Goal: Task Accomplishment & Management: Complete application form

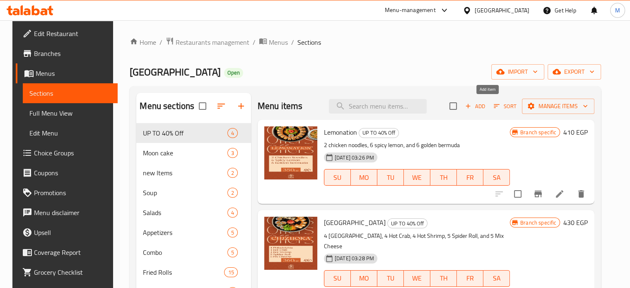
click at [485, 110] on span "Add" at bounding box center [475, 106] width 22 height 10
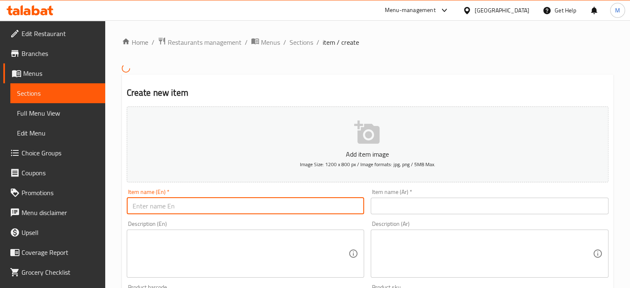
click at [236, 205] on input "text" at bounding box center [246, 205] width 238 height 17
paste input "Mix box"
type input "Mix box"
click at [416, 206] on input "text" at bounding box center [490, 205] width 238 height 17
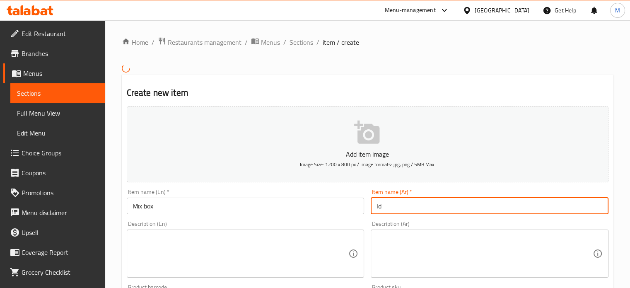
type input "l"
type input "ميكس بوكس"
click at [432, 246] on textarea at bounding box center [484, 253] width 216 height 39
paste textarea "Spicy lemon 6 hot carb 4 Dynamite crab 6 4 Italian roll"
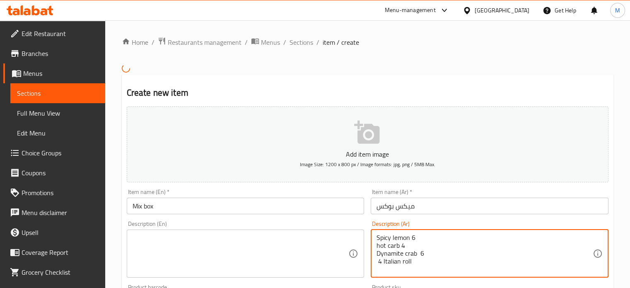
type textarea "Spicy lemon 6 hot carb 4 Dynamite crab 6 4 Italian roll"
click at [401, 239] on textarea "Spicy lemon 6 hot carb 4 Dynamite crab 6 4 Italian roll" at bounding box center [484, 253] width 216 height 39
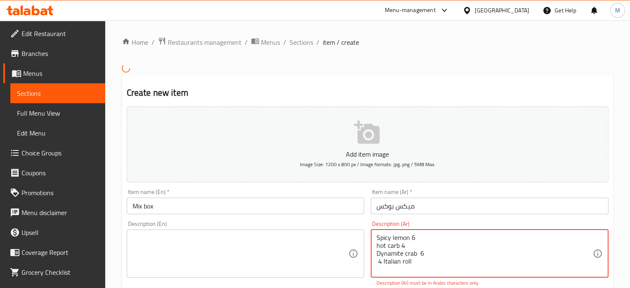
click at [222, 248] on textarea at bounding box center [240, 253] width 216 height 39
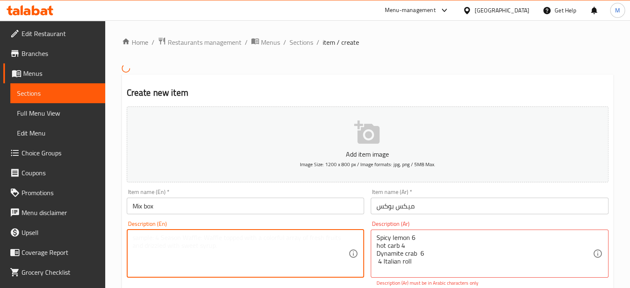
paste textarea "Spicy lemon 6 hot crab 4 Dynamite crab 6 4 Italian roll"
type textarea "Spicy lemon 6 hot crab 4 Dynamite crab 6 4 Italian roll"
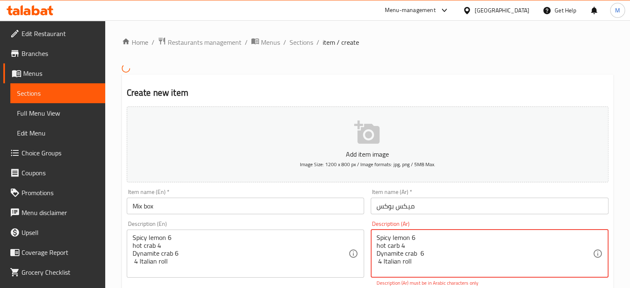
drag, startPoint x: 377, startPoint y: 235, endPoint x: 438, endPoint y: 267, distance: 69.1
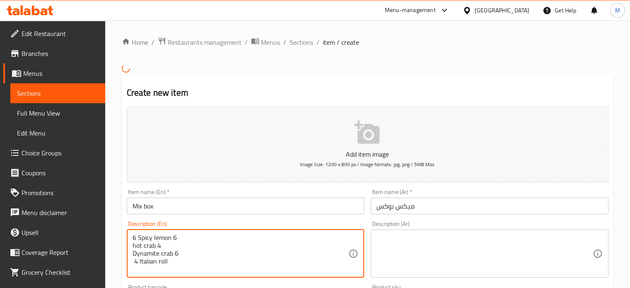
click at [131, 246] on div "6 Spicy lemon 6 hot crab 4 Dynamite crab 6 4 Italian roll Description (En)" at bounding box center [246, 253] width 238 height 48
click at [132, 243] on textarea "6 Spicy lemon 6 hot crab 4 Dynamite crab 6 4 Italian roll" at bounding box center [240, 253] width 216 height 39
click at [133, 255] on textarea "6 Spicy lemon 6 4 hot crab 4 Dynamite crab 6 4 Italian roll" at bounding box center [240, 253] width 216 height 39
click at [132, 252] on textarea "6 Spicy lemon 6 4 hot crab 4 Dynamite crab 6 4 Italian roll" at bounding box center [240, 253] width 216 height 39
drag, startPoint x: 173, startPoint y: 238, endPoint x: 178, endPoint y: 238, distance: 5.0
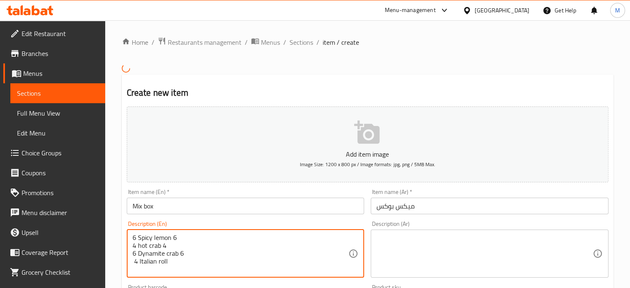
click at [178, 238] on textarea "6 Spicy lemon 6 4 hot crab 4 6 Dynamite crab 6 4 Italian roll" at bounding box center [240, 253] width 216 height 39
click at [164, 248] on textarea "6 Spicy lemon 4 hot crab 4 6 Dynamite crab 6 4 Italian roll" at bounding box center [240, 253] width 216 height 39
click at [161, 244] on textarea "6 Spicy lemon 4 hot crab 4 6 Dynamite crab 6 4 Italian roll" at bounding box center [240, 253] width 216 height 39
click at [169, 249] on textarea "6 Spicy lemon 4 hot crab 4 6 Dynamite crab 6 4 Italian roll" at bounding box center [240, 253] width 216 height 39
click at [169, 245] on textarea "6 Spicy lemon 4 hot crab 4 6 Dynamite crab 6 4 Italian roll" at bounding box center [240, 253] width 216 height 39
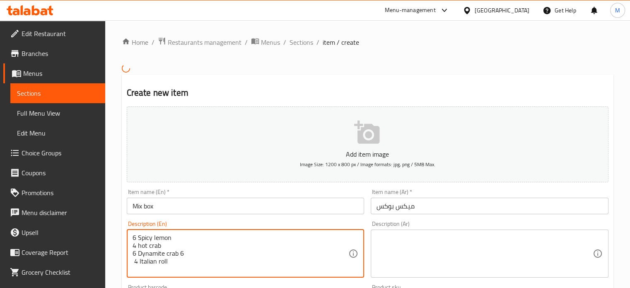
click at [190, 253] on textarea "6 Spicy lemon 4 hot crab 6 Dynamite crab 6 4 Italian roll" at bounding box center [240, 253] width 216 height 39
type textarea "6 Spicy lemon 4 hot crab 6 Dynamite crab 4 Italian roll"
drag, startPoint x: 133, startPoint y: 235, endPoint x: 191, endPoint y: 263, distance: 64.4
click at [191, 263] on textarea "6 Spicy lemon 4 hot crab 6 Dynamite crab 4 Italian roll" at bounding box center [240, 253] width 216 height 39
click at [403, 264] on textarea at bounding box center [484, 253] width 216 height 39
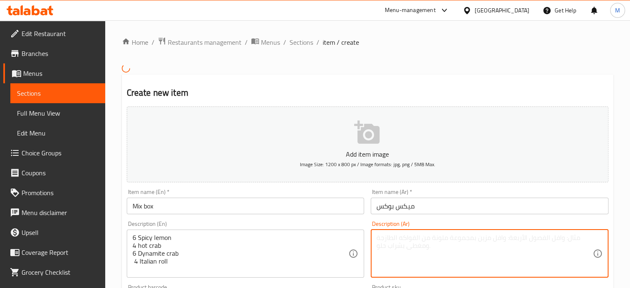
paste textarea "٦ ليمون حار ٤ سلطعون حار ٦ سلطعون ديناميت ٤ رول إيطالي"
click at [400, 248] on textarea "٦ ليمون حار ٤ سلطعون حار ٦ سلطعون ديناميت ٤ رول إيطالي" at bounding box center [484, 253] width 216 height 39
click at [397, 245] on textarea "٦ ليمون حار ٤ سلطعون حار ٦ سلطعون ديناميت ٤ رول إيطالي" at bounding box center [484, 253] width 216 height 39
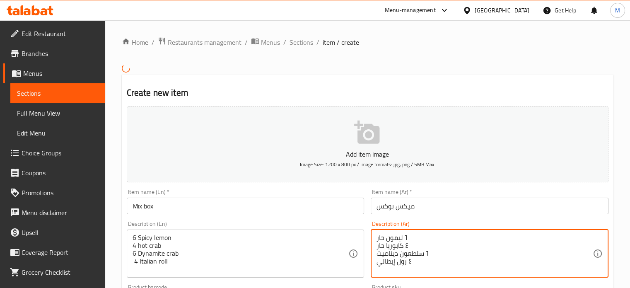
click at [414, 253] on textarea "٦ ليمون حار ٤ كابوريا حار ٦ سلطعون ديناميت ٤ رول إيطالي" at bounding box center [484, 253] width 216 height 39
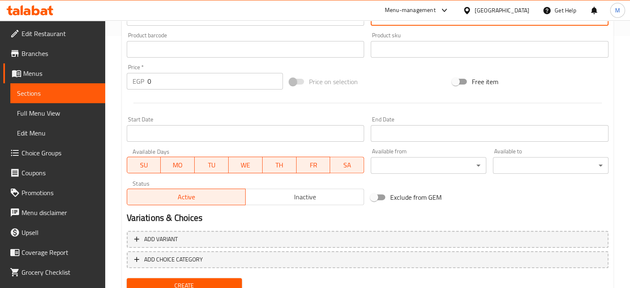
type textarea "٦ ليمون حار ٤ كابوريا حار ٦ كابوريا ديناميت ٤ رول إيطالي"
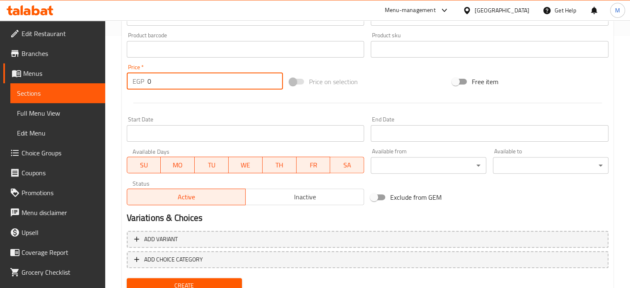
drag, startPoint x: 152, startPoint y: 82, endPoint x: 134, endPoint y: 77, distance: 18.8
click at [137, 79] on div "EGP 0 Price *" at bounding box center [205, 81] width 156 height 17
type input "385"
click at [190, 280] on span "Create" at bounding box center [184, 285] width 102 height 10
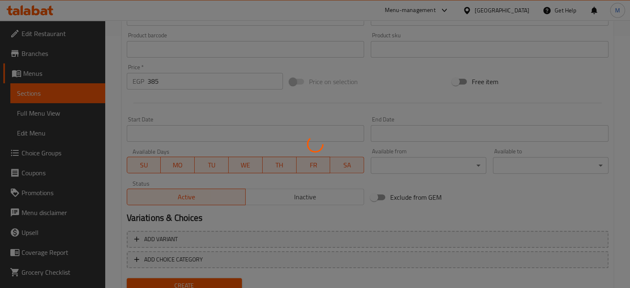
type input "0"
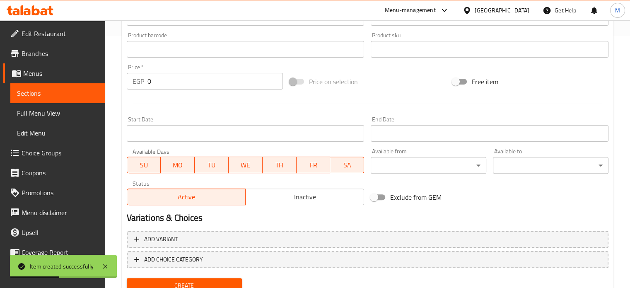
scroll to position [0, 0]
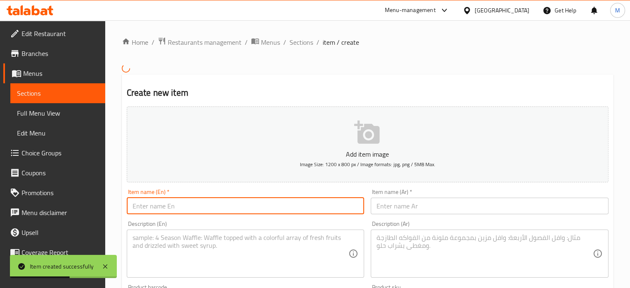
click at [289, 205] on input "text" at bounding box center [246, 205] width 238 height 17
paste input "Row Box"
type input "Row Box"
click at [403, 209] on input "text" at bounding box center [490, 205] width 238 height 17
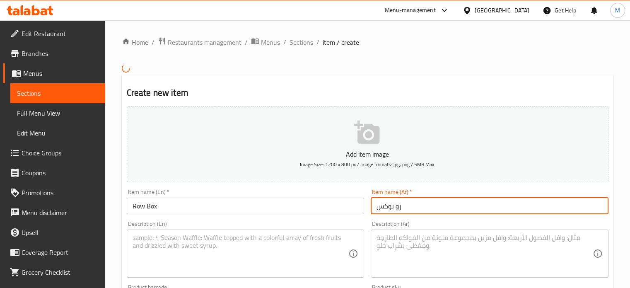
type input "رو بوكس"
click at [208, 247] on textarea at bounding box center [240, 253] width 216 height 39
paste textarea "4 Philadlfia 4 Italian roll 6 Dynamite crab 6 Crispy Bermuda"
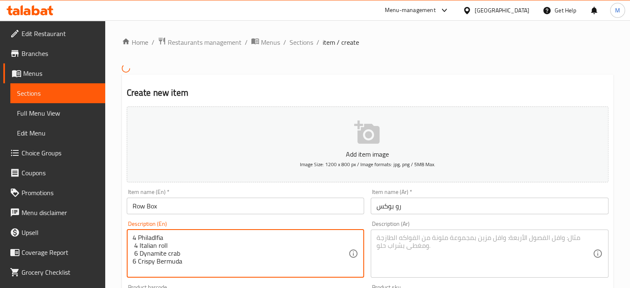
type textarea "4 Philadlfia 4 Italian roll 6 Dynamite crab 6 Crispy Bermuda"
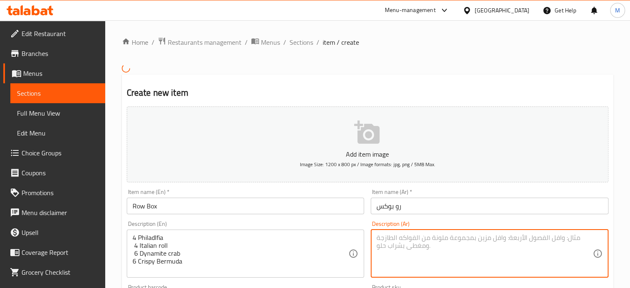
click at [411, 243] on textarea at bounding box center [484, 253] width 216 height 39
paste textarea "4 فيلادلفيا، 4 لفائف إيطالية، 6 سلطعون ديناميت، 6 برمودا مقرمشة"
click at [517, 236] on textarea "4 فيلادلفيا، 4 لفائف إيطالية، 6 سلطعون ديناميت، 6 برمودا مقرمشة" at bounding box center [484, 253] width 216 height 39
click at [489, 236] on textarea "4 فيلادلفيا، 4 رول إيطالية، 6 سلطعون ديناميت، 6 برمودا مقرمشة" at bounding box center [484, 253] width 216 height 39
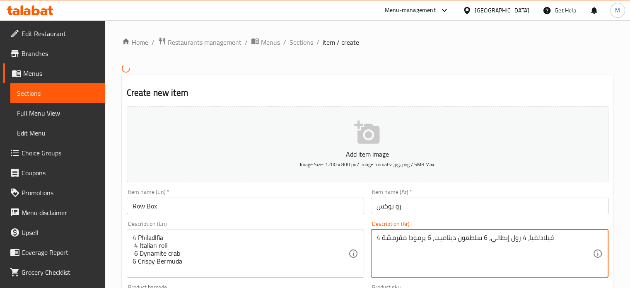
click at [472, 239] on textarea "4 فيلادلفيا، 4 رول إيطالي، 6 سلطعون ديناميت، 6 برمودا مقرمشة" at bounding box center [484, 253] width 216 height 39
click at [394, 239] on textarea "4 فيلادلفيا، 4 رول إيطالي، 6 كابوريا ديناميت، 6 برمودا مقرمشة" at bounding box center [484, 253] width 216 height 39
click at [397, 237] on textarea "4 فيلادلفيا، 4 رول إيطالي، 6 كابوريا ديناميت، 6 برمودا" at bounding box center [484, 253] width 216 height 39
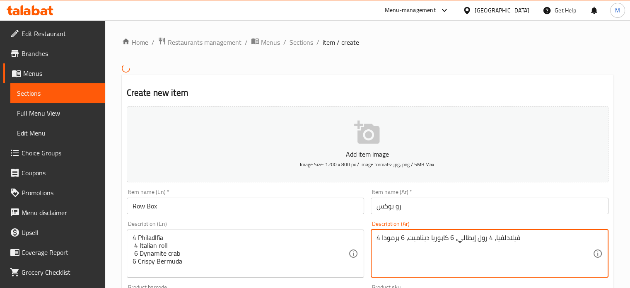
click at [399, 238] on textarea "4 فيلادلفيا، 4 رول إيطالي، 6 كابوريا ديناميت، 6 برمودا" at bounding box center [484, 253] width 216 height 39
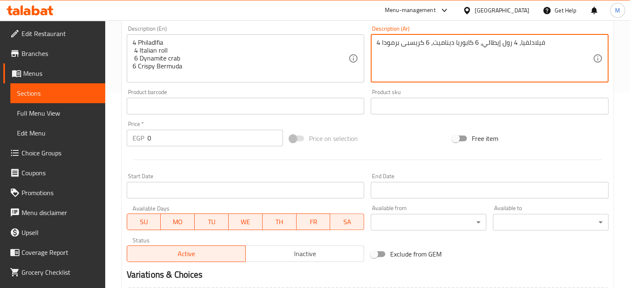
scroll to position [252, 0]
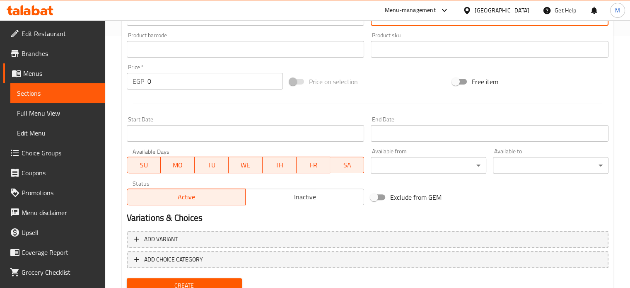
type textarea "4 فيلادلفيا، 4 رول إيطالي، 6 كابوريا ديناميت، 6 كريسبى برمودا"
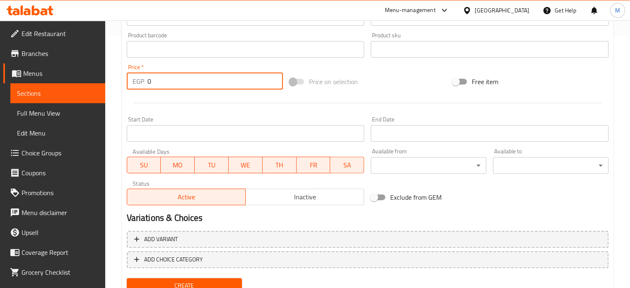
drag, startPoint x: 151, startPoint y: 82, endPoint x: 137, endPoint y: 78, distance: 13.9
click at [145, 82] on div "EGP 0 Price *" at bounding box center [205, 81] width 156 height 17
type input "385"
click at [189, 283] on span "Create" at bounding box center [184, 285] width 102 height 10
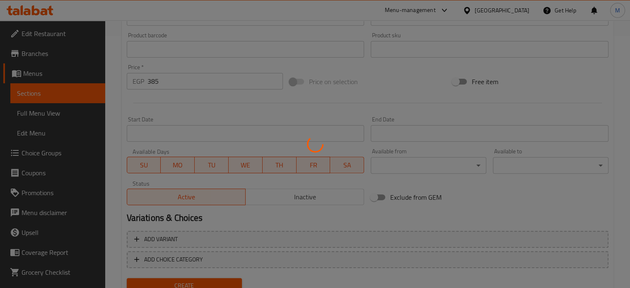
type input "0"
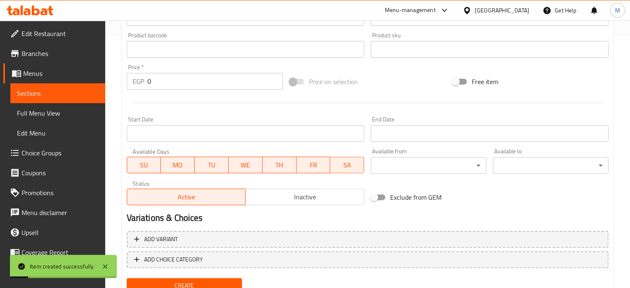
scroll to position [0, 0]
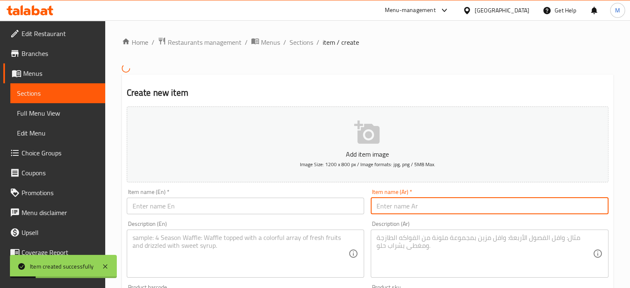
click at [419, 204] on input "text" at bounding box center [490, 205] width 238 height 17
click at [296, 202] on input "text" at bounding box center [246, 205] width 238 height 17
paste input "Fraid box"
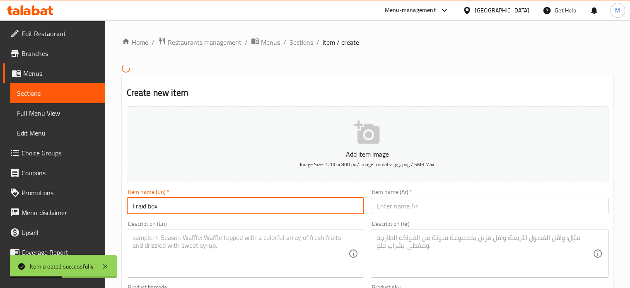
type input "Fraid box"
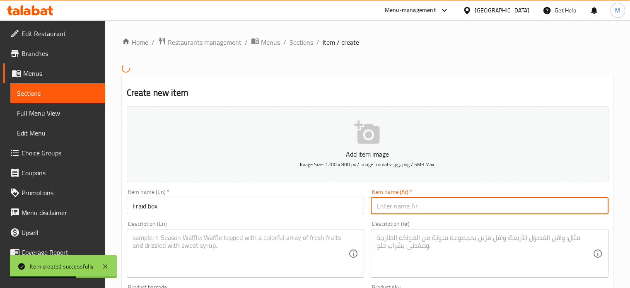
click at [421, 206] on input "text" at bounding box center [490, 205] width 238 height 17
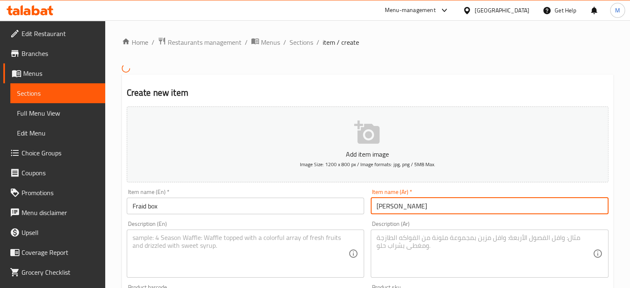
type input "فرايد بوكس"
click at [165, 248] on textarea at bounding box center [240, 253] width 216 height 39
paste textarea "4 Crunchy maki 6 Spicy lemon 4 Hot crab 6 mix cheese"
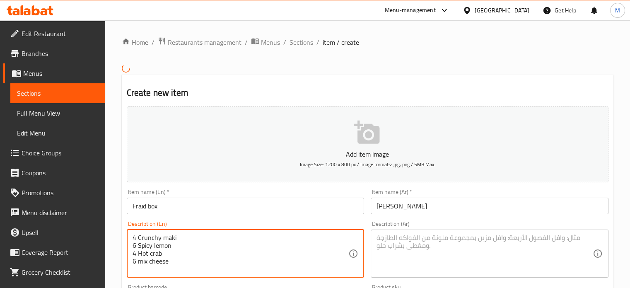
type textarea "4 Crunchy maki 6 Spicy lemon 4 Hot crab 6 mix cheese"
click at [394, 246] on textarea at bounding box center [484, 253] width 216 height 39
paste textarea "٤ ماكي مقرمش ٦ ليمون حار ٤ سلطعون حار ٦ جبن مشكل"
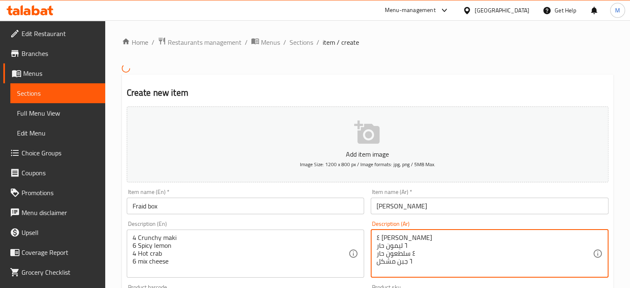
click at [392, 239] on textarea "٤ ماكي مقرمش ٦ ليمون حار ٤ سلطعون حار ٦ جبن مشكل" at bounding box center [484, 253] width 216 height 39
click at [392, 237] on textarea "٤ ماكي ٦ ليمون حار ٤ سلطعون حار ٦ جبن مشكل" at bounding box center [484, 253] width 216 height 39
click at [395, 255] on textarea "٤ كرانشى ماكي ٦ ليمون حار ٤ سلطعون حار ٦ جبن مشكل" at bounding box center [484, 253] width 216 height 39
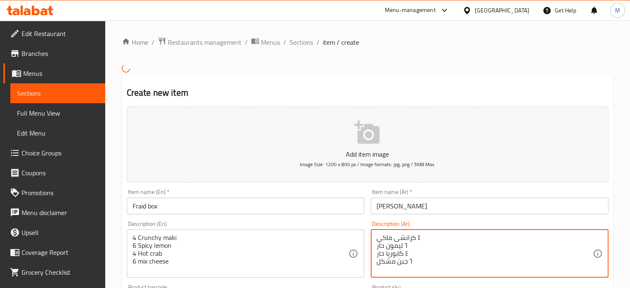
scroll to position [252, 0]
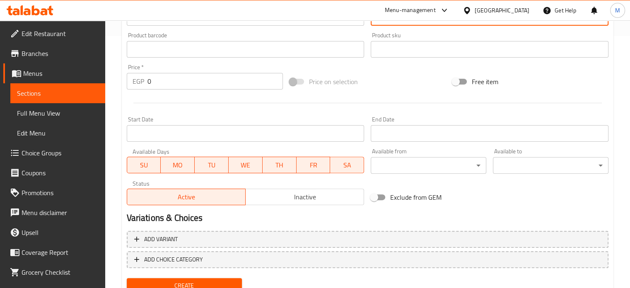
type textarea "٤ كرانشى ماكي ٦ ليمون حار ٤ كابوريا حار ٦ جبن مشكل"
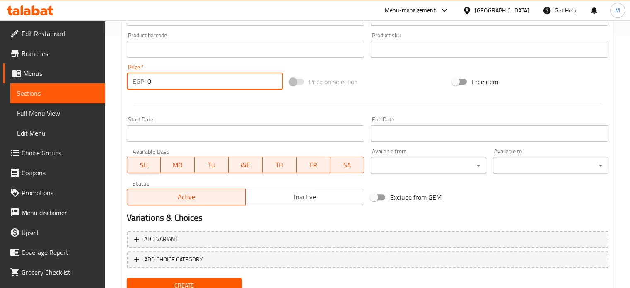
drag, startPoint x: 142, startPoint y: 87, endPoint x: 138, endPoint y: 86, distance: 4.2
click at [139, 87] on div "EGP 0 Price *" at bounding box center [205, 81] width 156 height 17
type input "385"
click at [209, 281] on span "Create" at bounding box center [184, 285] width 102 height 10
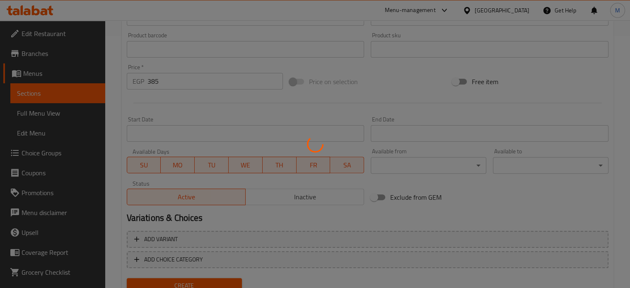
type input "0"
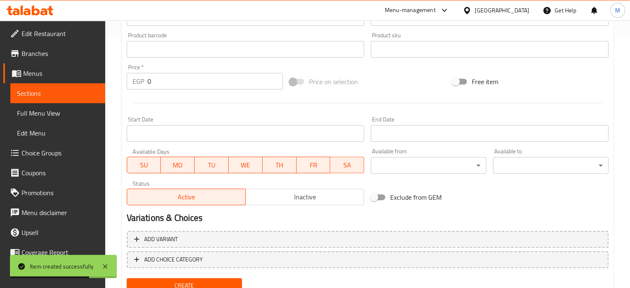
scroll to position [0, 0]
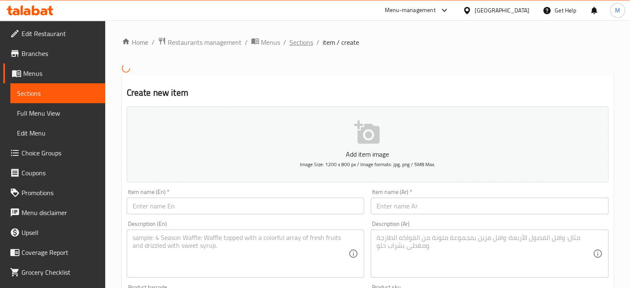
click at [298, 41] on span "Sections" at bounding box center [301, 42] width 24 height 10
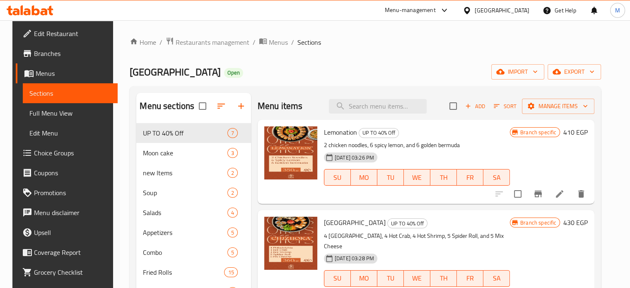
click at [44, 58] on span "Branches" at bounding box center [72, 53] width 77 height 10
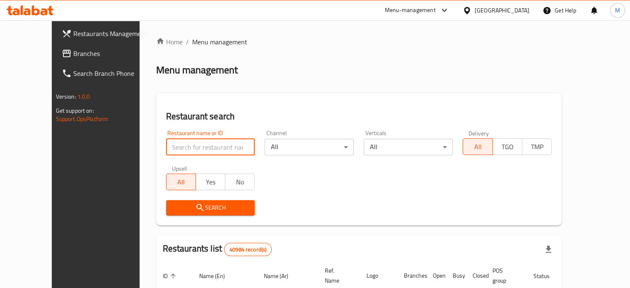
click at [189, 146] on input "search" at bounding box center [210, 147] width 89 height 17
type input "643180"
click button "Search" at bounding box center [210, 207] width 89 height 15
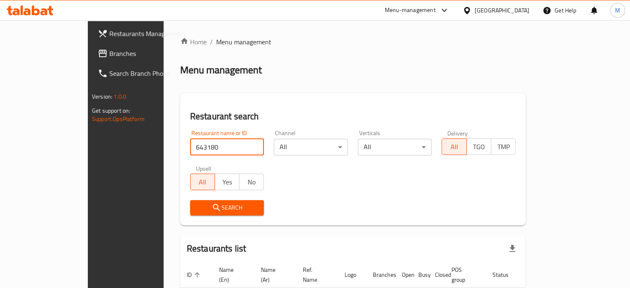
scroll to position [50, 0]
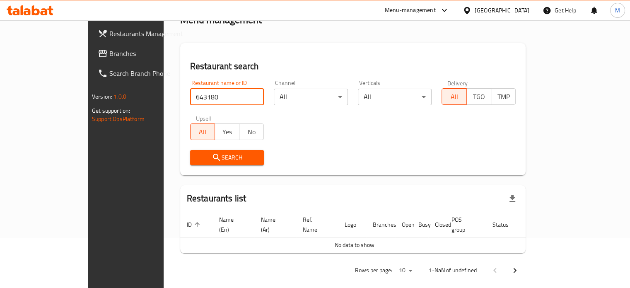
click at [190, 99] on input "643180" at bounding box center [227, 97] width 74 height 17
click at [190, 98] on input "643180" at bounding box center [227, 97] width 74 height 17
click at [234, 96] on input "643180" at bounding box center [227, 97] width 74 height 17
click at [190, 94] on input "search" at bounding box center [227, 97] width 74 height 17
click at [436, 12] on div "Menu-management" at bounding box center [410, 10] width 51 height 10
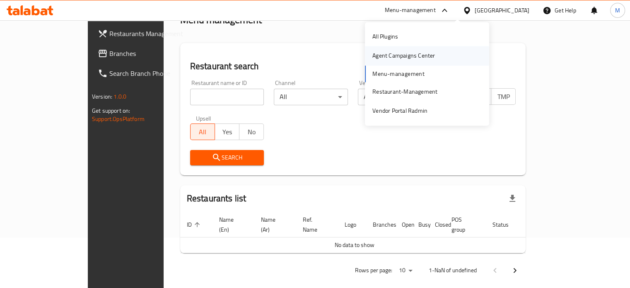
click at [392, 56] on div "Agent Campaigns Center" at bounding box center [403, 55] width 63 height 9
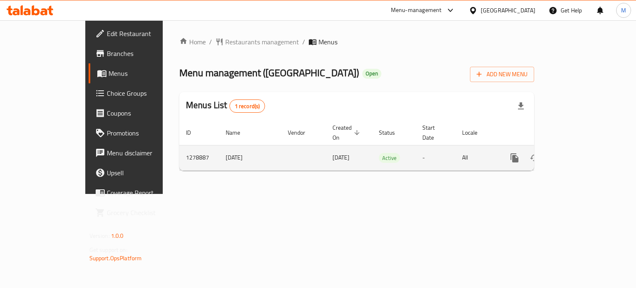
click at [579, 153] on icon "enhanced table" at bounding box center [574, 158] width 10 height 10
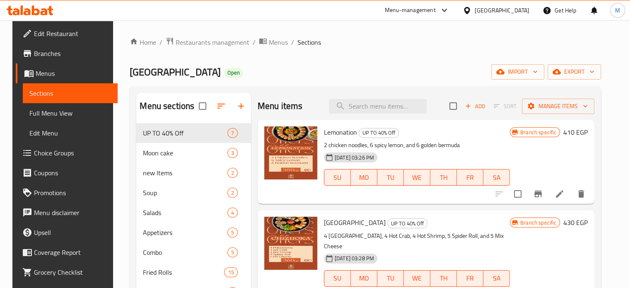
click at [139, 70] on span "Tokyo" at bounding box center [175, 72] width 91 height 19
copy span "Tokyo"
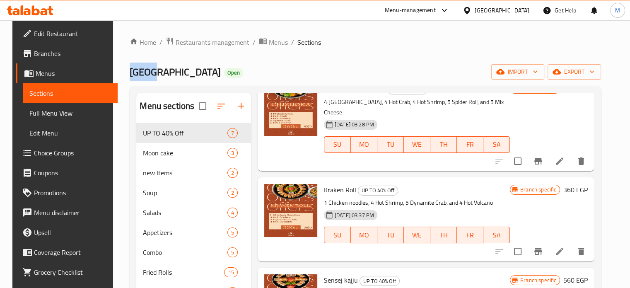
scroll to position [252, 0]
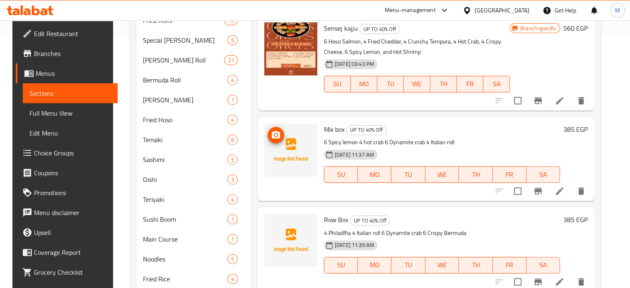
click at [274, 130] on icon "upload picture" at bounding box center [276, 135] width 10 height 10
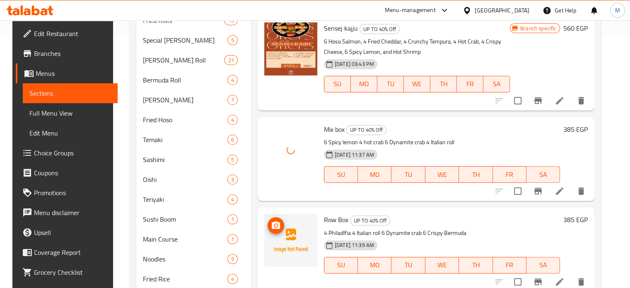
click at [272, 221] on icon "upload picture" at bounding box center [276, 224] width 8 height 7
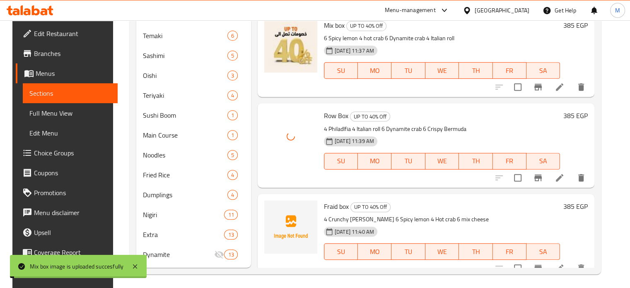
scroll to position [358, 0]
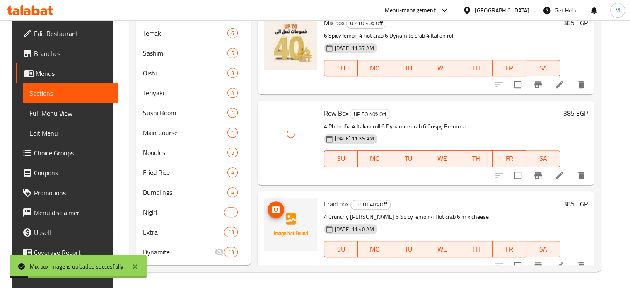
click at [272, 205] on icon "upload picture" at bounding box center [276, 208] width 8 height 7
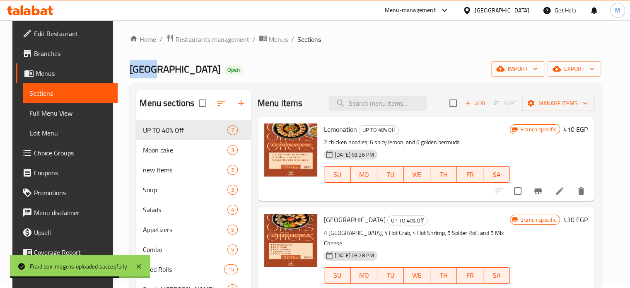
scroll to position [0, 0]
